Goal: Book appointment/travel/reservation

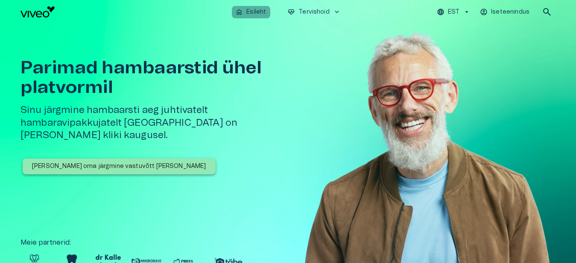
click at [257, 10] on p "Esileht" at bounding box center [256, 12] width 20 height 9
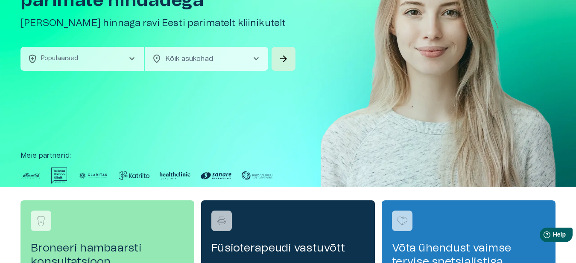
click at [257, 57] on span "chevron_right" at bounding box center [256, 59] width 10 height 10
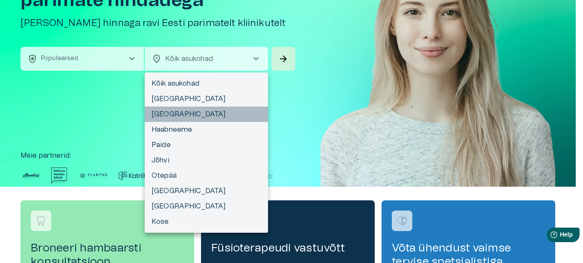
click at [157, 112] on li "[GEOGRAPHIC_DATA]" at bounding box center [206, 114] width 123 height 15
type input "**********"
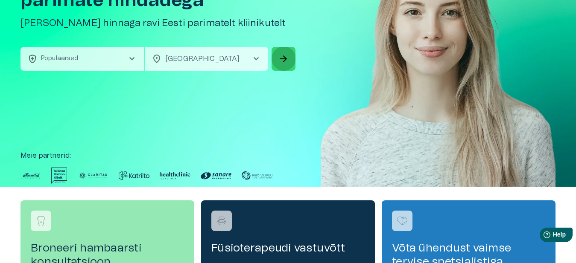
click at [285, 58] on span "arrow_forward" at bounding box center [283, 59] width 10 height 10
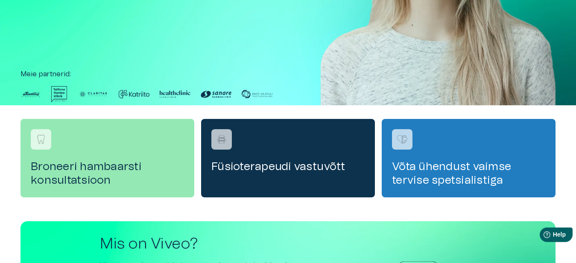
scroll to position [174, 0]
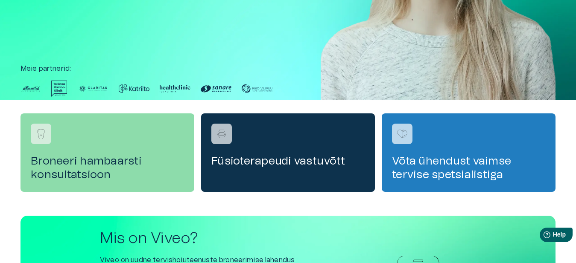
click at [94, 172] on h4 "Broneeri hambaarsti konsultatsioon" at bounding box center [107, 168] width 153 height 27
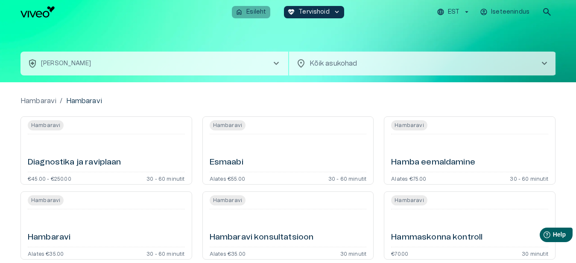
click at [251, 9] on p "Esileht" at bounding box center [256, 12] width 20 height 9
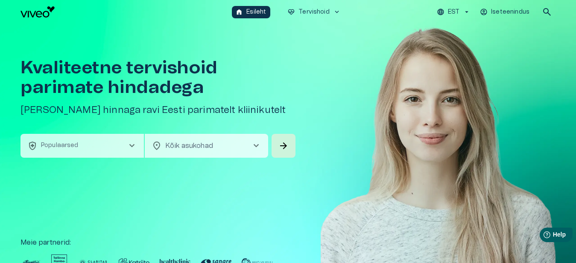
click at [257, 144] on span "chevron_right" at bounding box center [256, 146] width 10 height 10
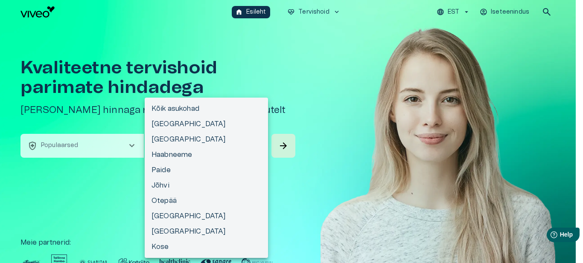
click at [229, 139] on li "[GEOGRAPHIC_DATA]" at bounding box center [206, 139] width 123 height 15
type input "**********"
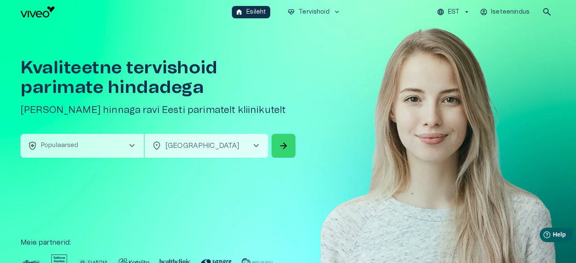
click at [283, 144] on span "arrow_forward" at bounding box center [283, 146] width 10 height 10
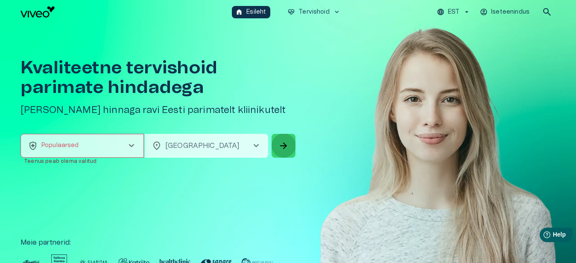
click at [283, 144] on span "arrow_forward" at bounding box center [283, 146] width 10 height 10
click at [255, 12] on p "Esileht" at bounding box center [256, 12] width 20 height 9
click at [466, 11] on icon "button" at bounding box center [467, 12] width 8 height 8
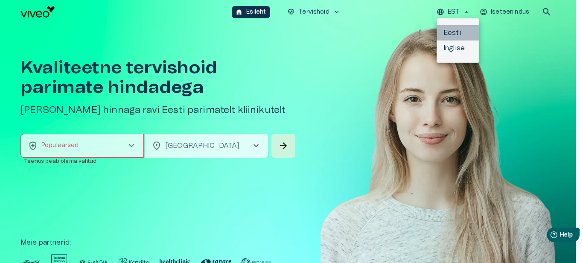
click at [454, 29] on li "Eesti" at bounding box center [458, 32] width 43 height 15
